Goal: Task Accomplishment & Management: Manage account settings

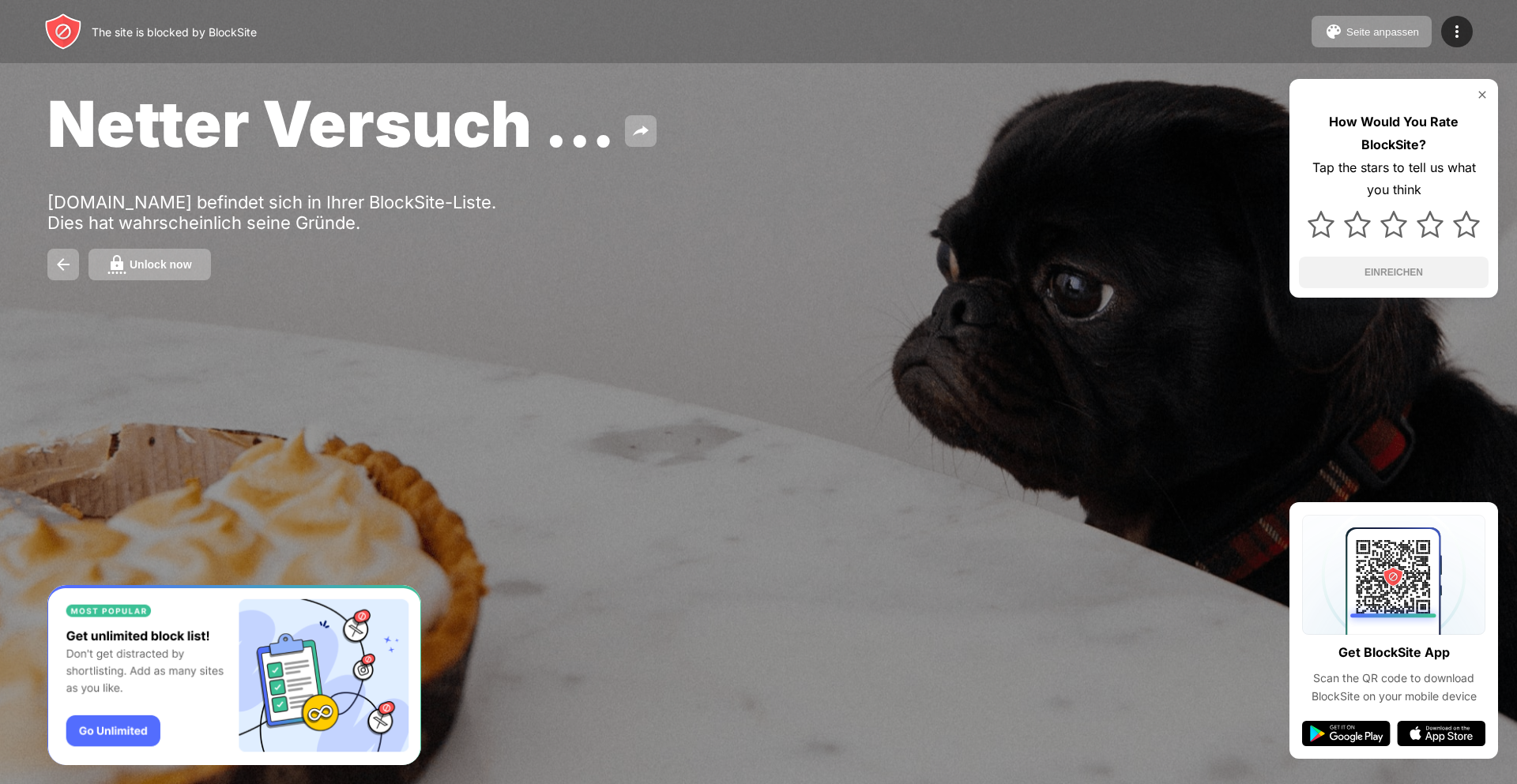
click at [177, 276] on button "Unlock now" at bounding box center [150, 264] width 122 height 31
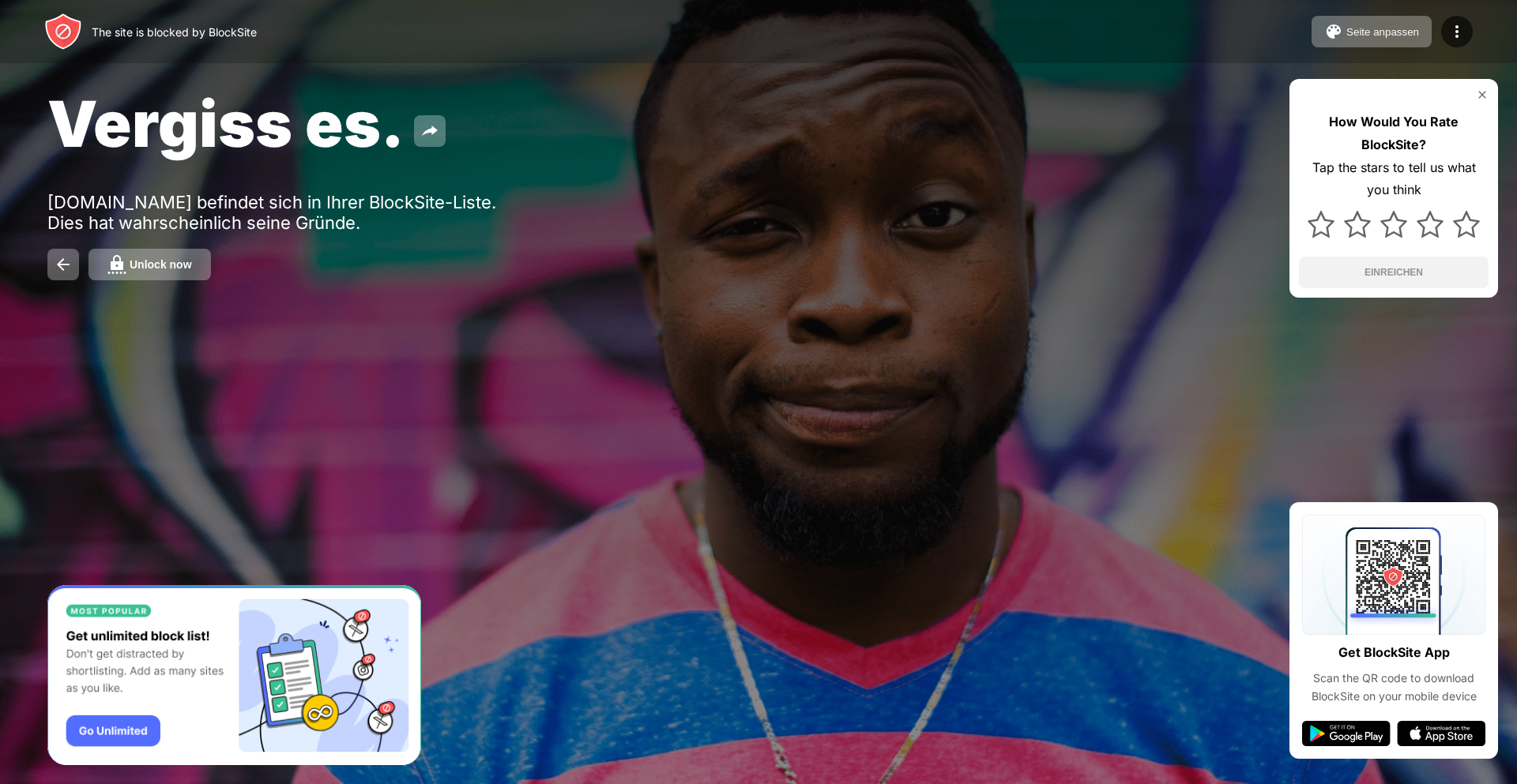
click at [164, 273] on button "Unlock now" at bounding box center [150, 264] width 122 height 31
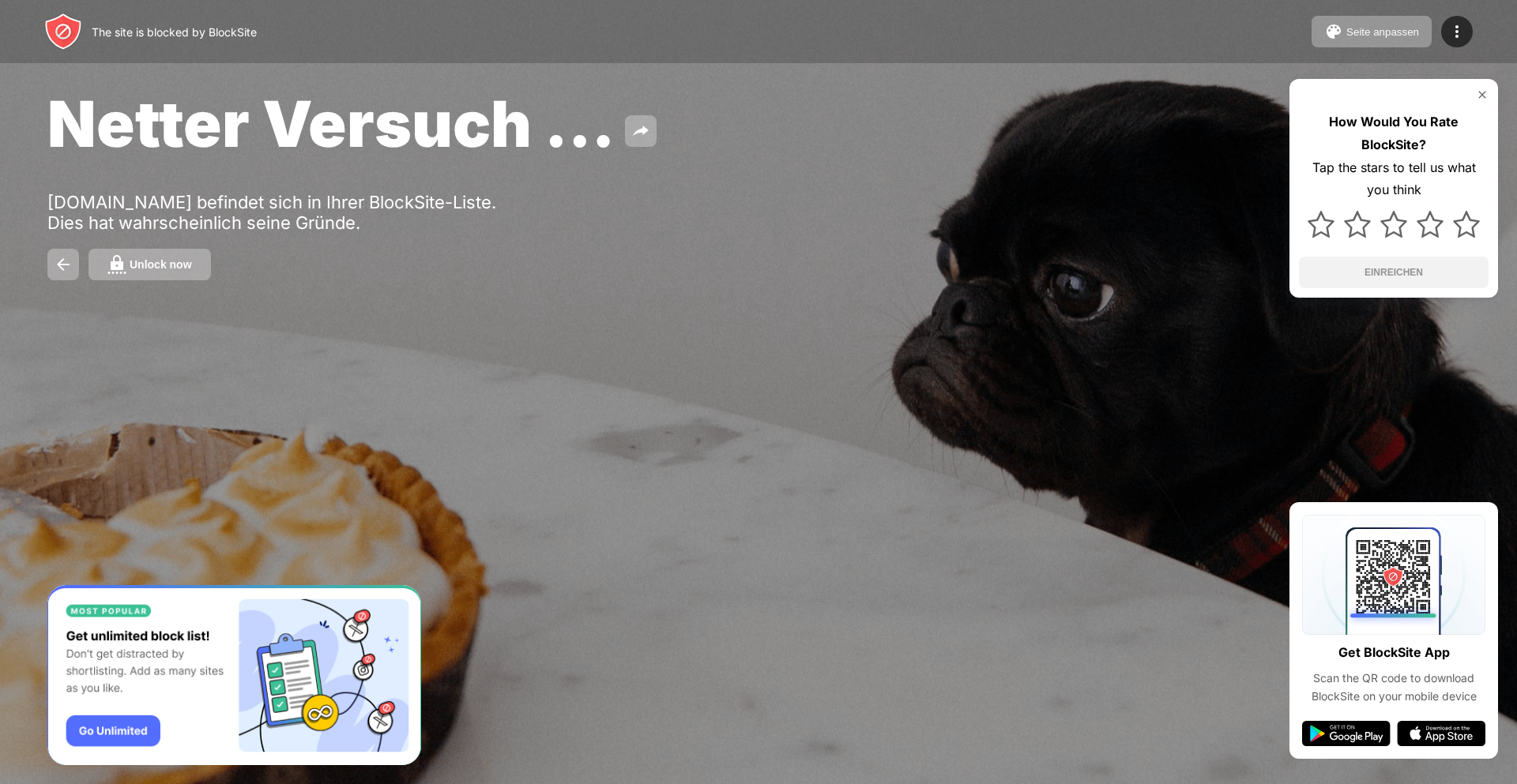
click at [181, 260] on div "Unlock now" at bounding box center [160, 264] width 62 height 12
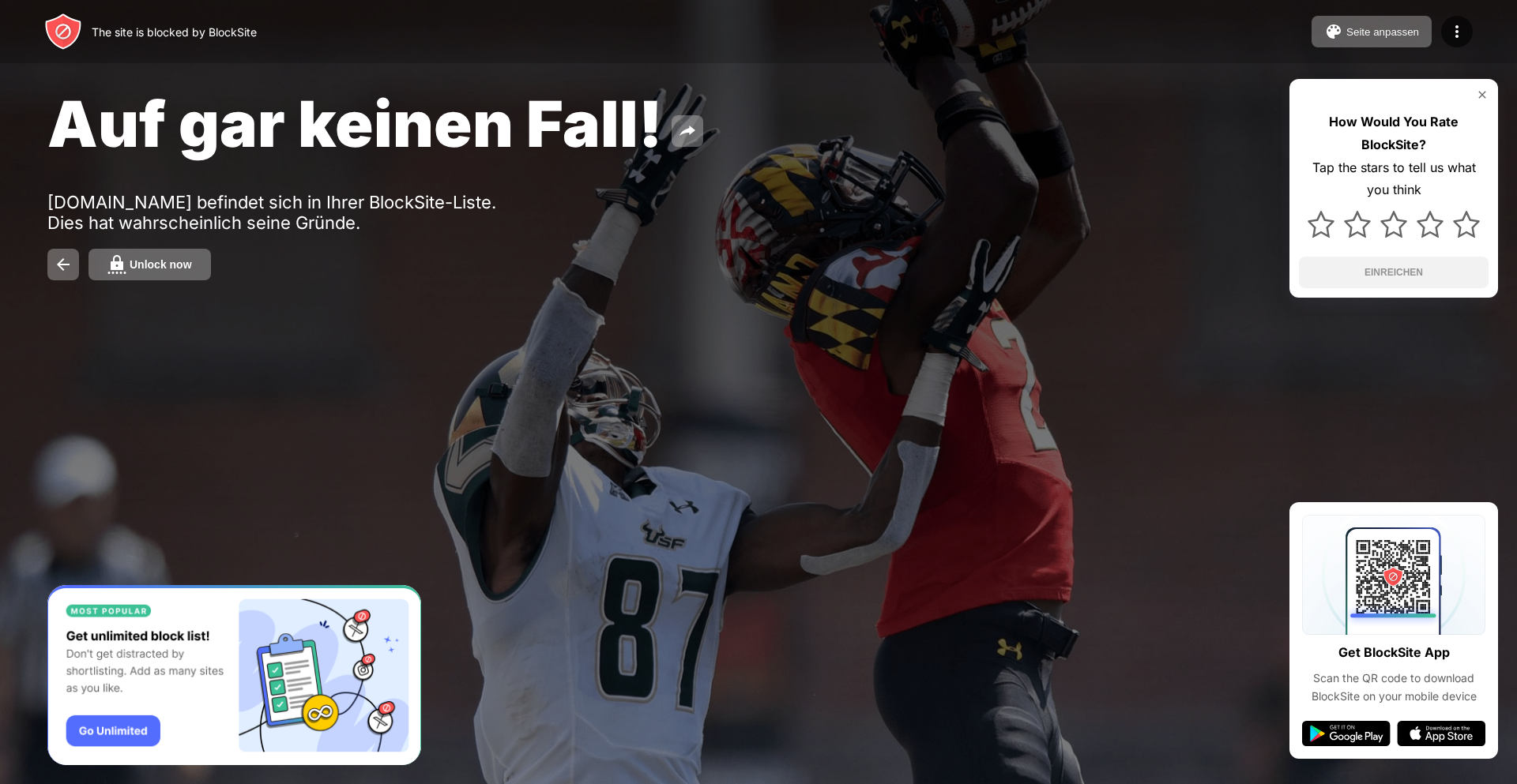
click at [158, 254] on button "Unlock now" at bounding box center [150, 264] width 122 height 31
